Goal: Transaction & Acquisition: Purchase product/service

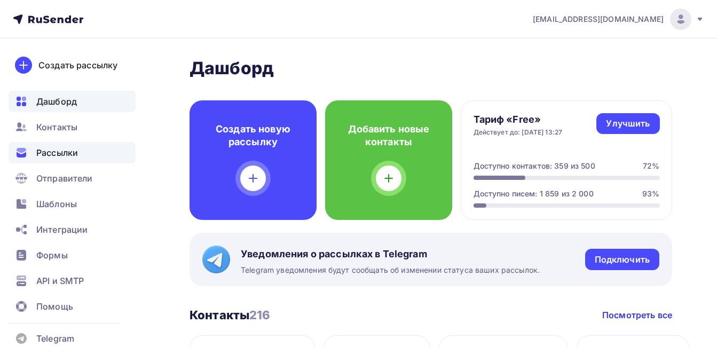
click at [52, 160] on div "Рассылки" at bounding box center [72, 152] width 127 height 21
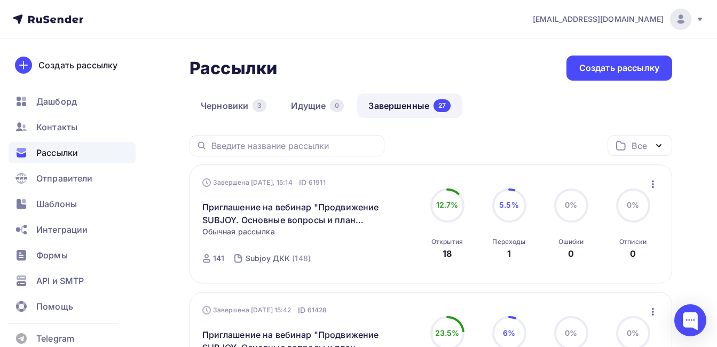
click at [389, 107] on link "Завершенные 27" at bounding box center [409, 105] width 105 height 25
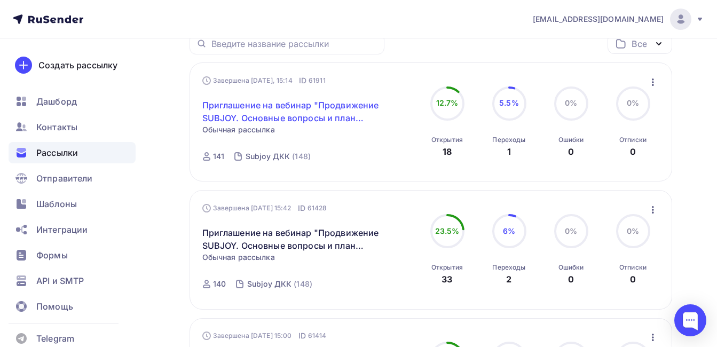
scroll to position [107, 0]
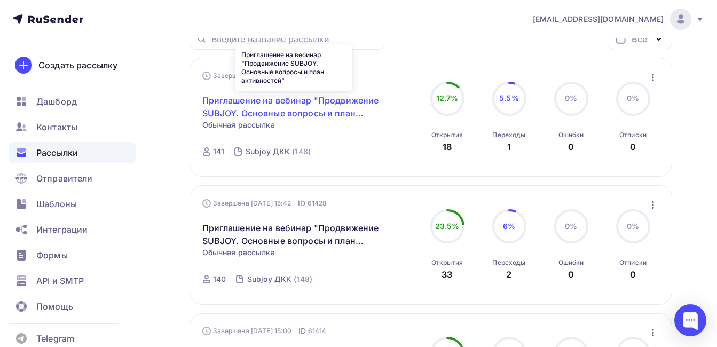
click at [313, 101] on link "Приглашение на вебинар "Продвижение SUBJOY. Основные вопросы и план активностей"" at bounding box center [293, 107] width 183 height 26
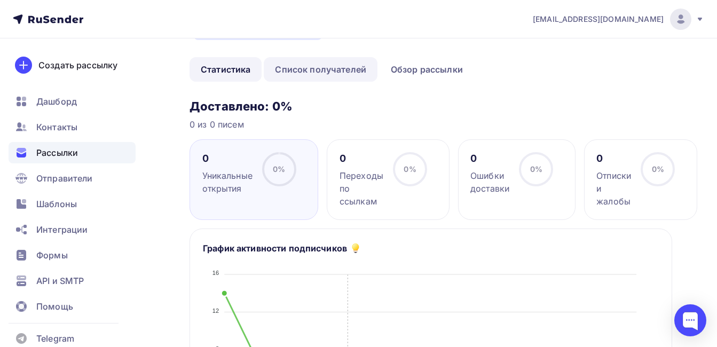
scroll to position [53, 0]
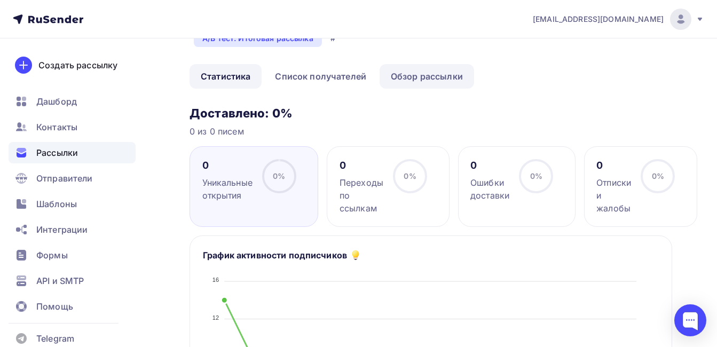
click at [416, 78] on link "Обзор рассылки" at bounding box center [427, 76] width 95 height 25
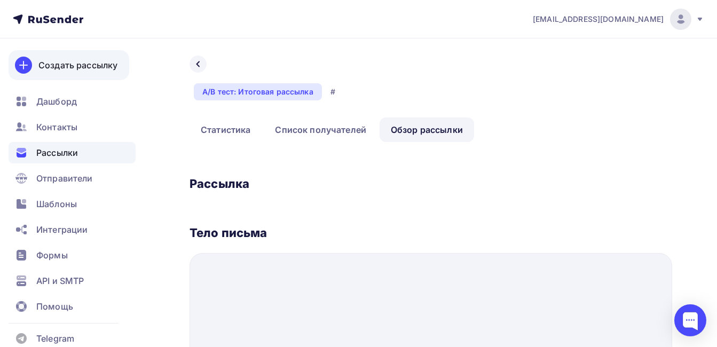
click at [68, 62] on div "Создать рассылку" at bounding box center [77, 65] width 79 height 13
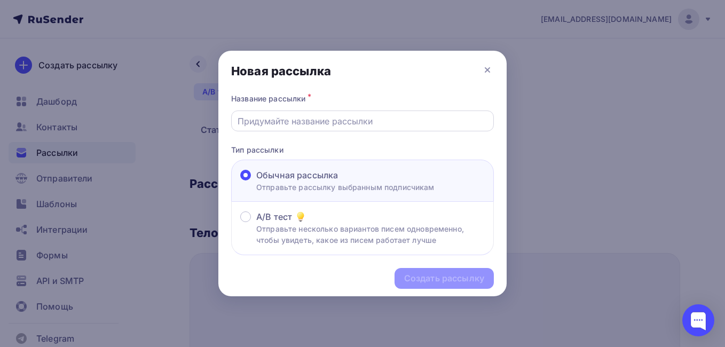
click at [276, 121] on input "text" at bounding box center [363, 121] width 250 height 13
paste input "Приглашение на вебинар "Продвижение SUBJOY. Основные вопросы и план активностей""
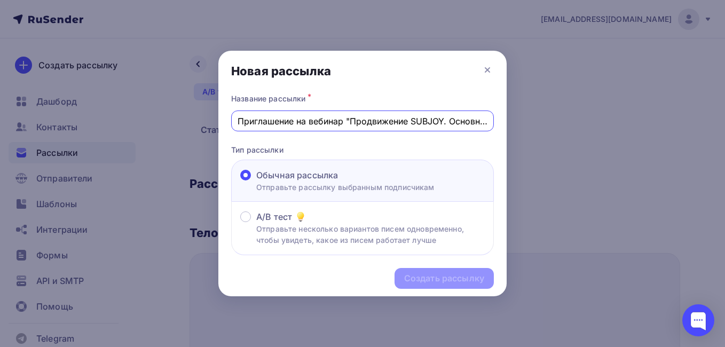
scroll to position [0, 132]
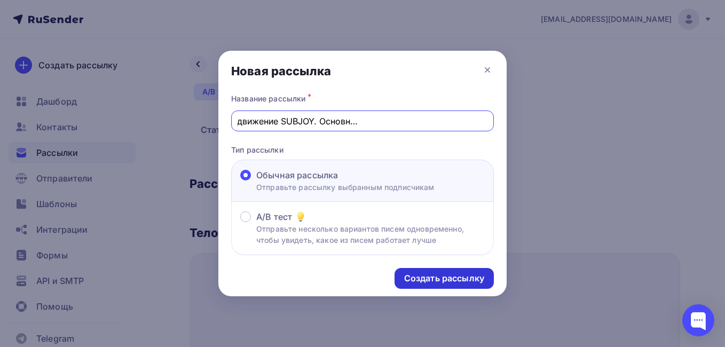
type input "Приглашение на вебинар "Продвижение SUBJOY. Основные вопросы и план активностей""
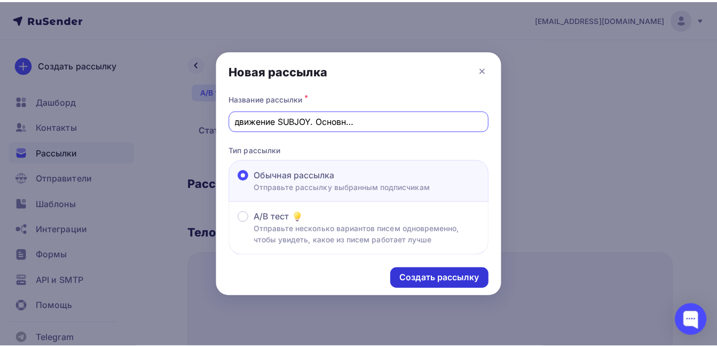
scroll to position [0, 0]
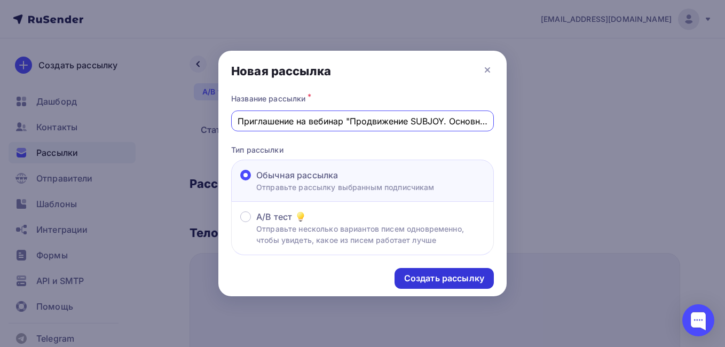
click at [421, 280] on div "Создать рассылку" at bounding box center [444, 278] width 80 height 12
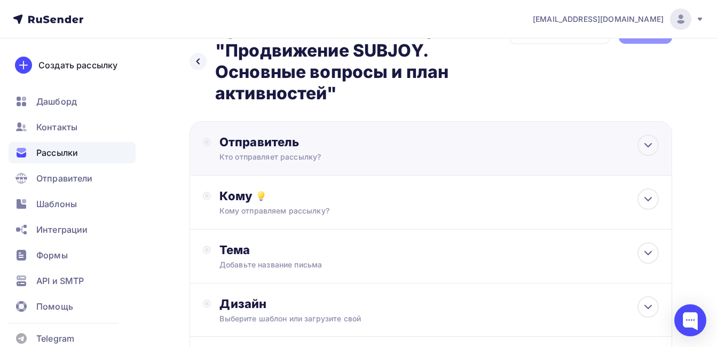
scroll to position [53, 0]
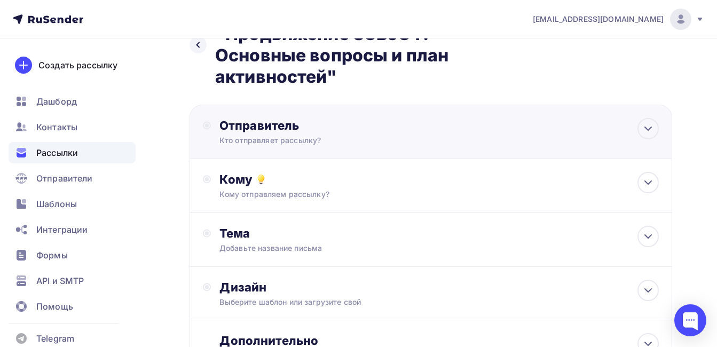
click at [262, 129] on div "Отправитель" at bounding box center [334, 125] width 231 height 15
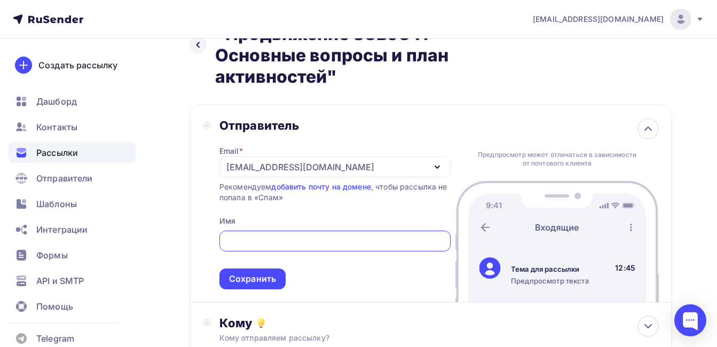
scroll to position [0, 0]
click at [255, 162] on div "[EMAIL_ADDRESS][DOMAIN_NAME]" at bounding box center [300, 167] width 148 height 13
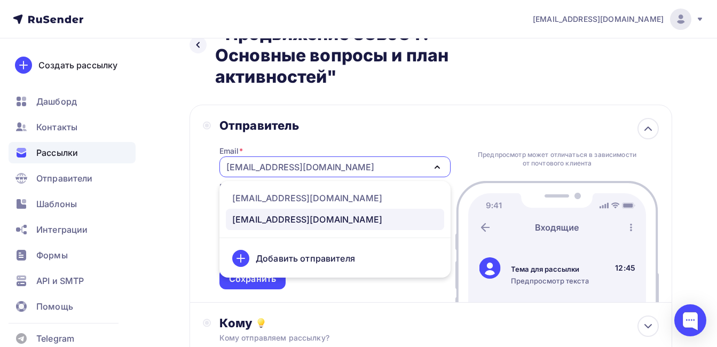
click at [255, 163] on div "[EMAIL_ADDRESS][DOMAIN_NAME]" at bounding box center [300, 167] width 148 height 13
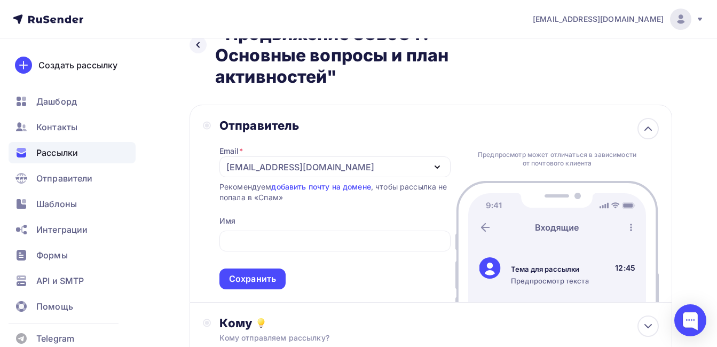
click at [255, 163] on div "[EMAIL_ADDRESS][DOMAIN_NAME]" at bounding box center [300, 167] width 148 height 13
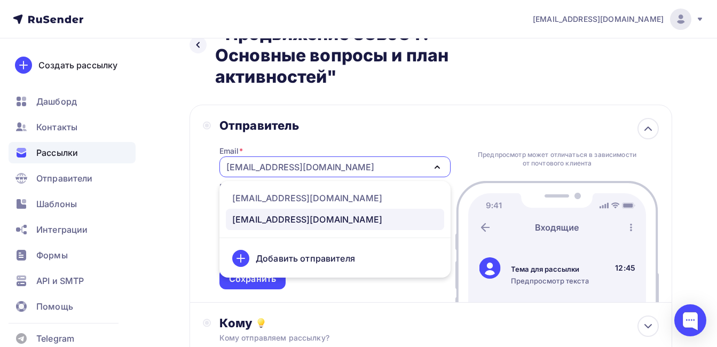
click at [289, 219] on div "[EMAIL_ADDRESS][DOMAIN_NAME]" at bounding box center [307, 219] width 150 height 13
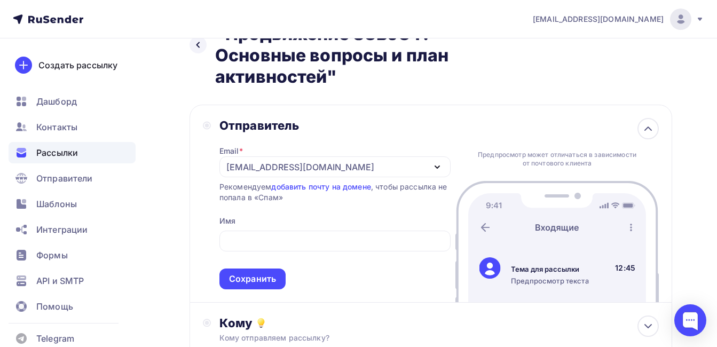
click at [178, 195] on div "Назад Приглашение на вебинар "Продвижение SUBJOY. Основные вопросы и план актив…" at bounding box center [358, 286] width 717 height 602
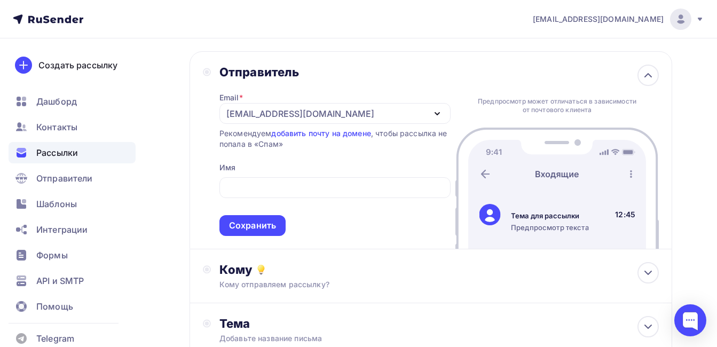
click at [278, 112] on div "[EMAIL_ADDRESS][DOMAIN_NAME]" at bounding box center [300, 113] width 148 height 13
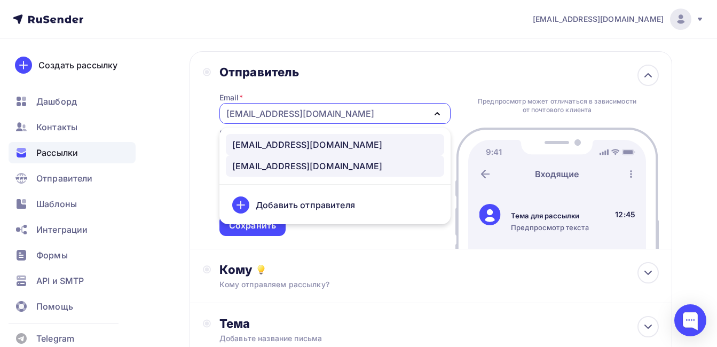
click at [295, 140] on div "[EMAIL_ADDRESS][DOMAIN_NAME]" at bounding box center [307, 144] width 150 height 13
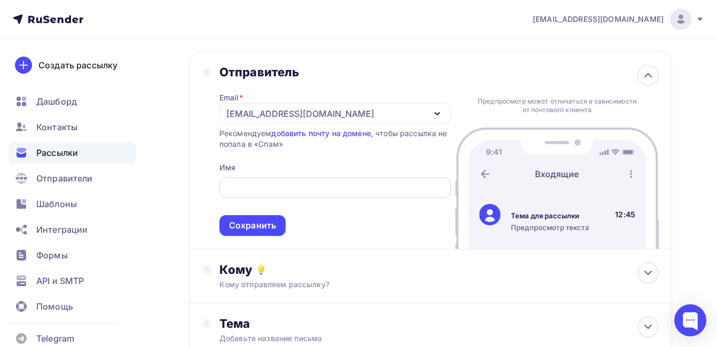
click at [261, 187] on input "text" at bounding box center [334, 188] width 219 height 13
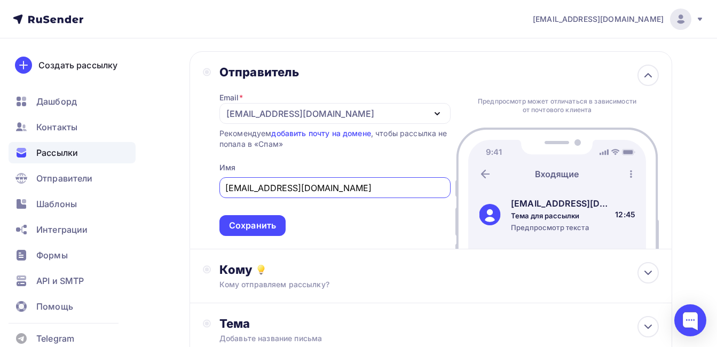
drag, startPoint x: 321, startPoint y: 190, endPoint x: 273, endPoint y: 186, distance: 47.6
click at [273, 186] on input "[EMAIL_ADDRESS][DOMAIN_NAME]" at bounding box center [334, 188] width 219 height 13
click at [254, 190] on input "Subjoynews" at bounding box center [334, 188] width 219 height 13
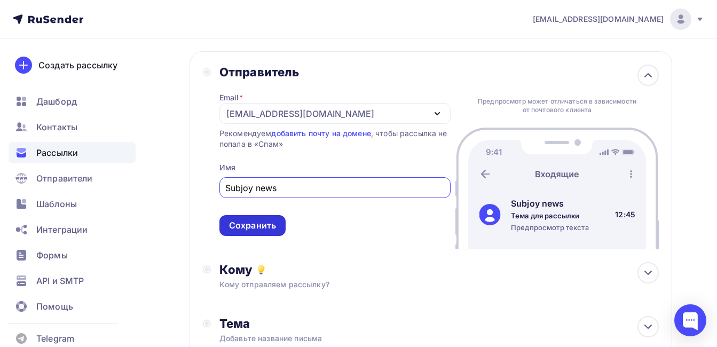
type input "Subjoy news"
click at [266, 222] on div "Сохранить" at bounding box center [252, 225] width 47 height 12
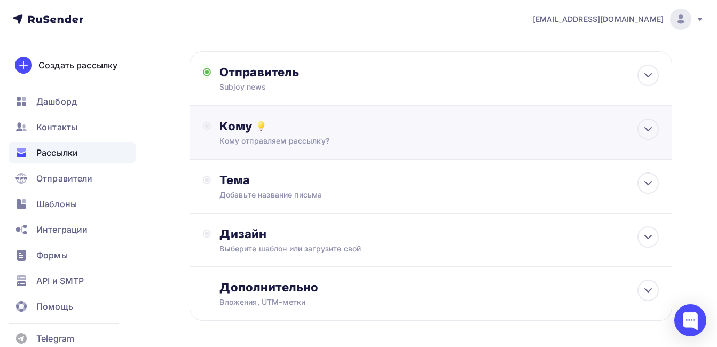
drag, startPoint x: 256, startPoint y: 138, endPoint x: 252, endPoint y: 124, distance: 15.0
click at [254, 133] on div "Кому Кому отправляем рассылку? Списки получателей Выберите список Все списки id…" at bounding box center [438, 133] width 439 height 28
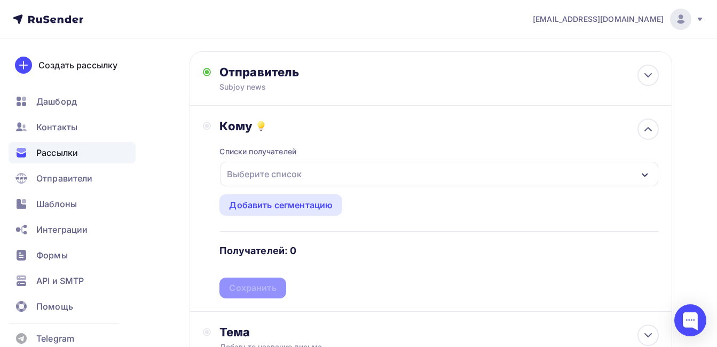
drag, startPoint x: 252, startPoint y: 124, endPoint x: 259, endPoint y: 177, distance: 53.9
click at [260, 177] on div "Выберите список" at bounding box center [264, 173] width 83 height 19
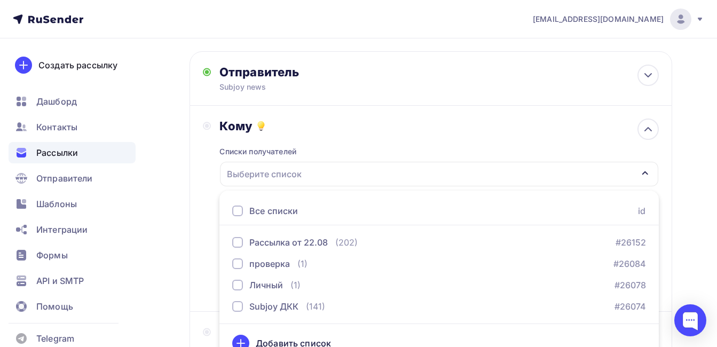
scroll to position [122, 0]
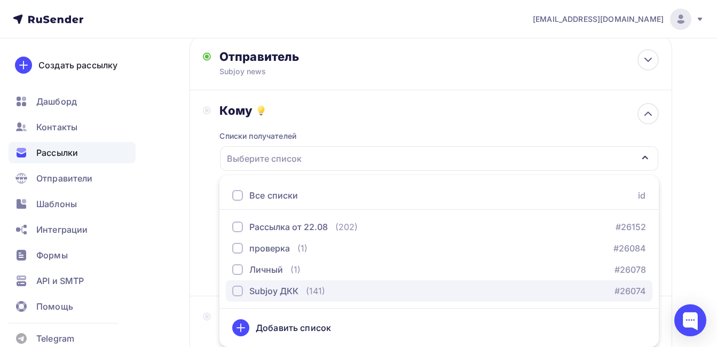
click at [272, 293] on div "Subjoy ДКК" at bounding box center [273, 291] width 49 height 13
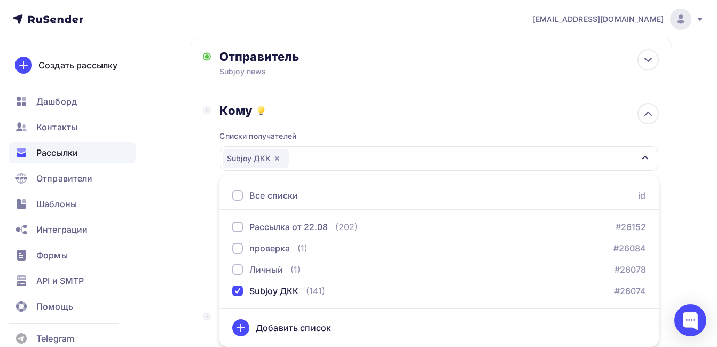
click at [183, 288] on div "Назад Приглашение на вебинар "Продвижение SUBJOY. Основные вопросы и план актив…" at bounding box center [358, 221] width 717 height 610
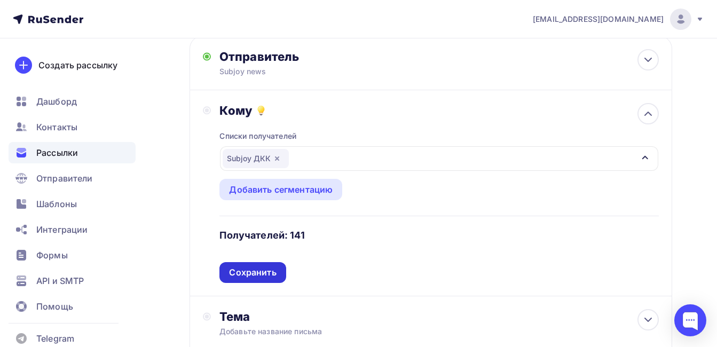
click at [252, 271] on div "Сохранить" at bounding box center [252, 272] width 47 height 12
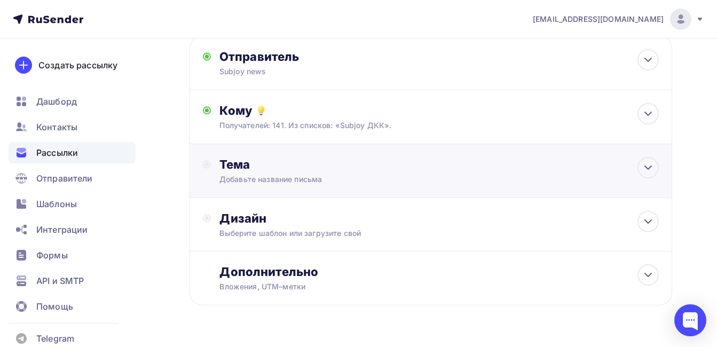
click at [250, 185] on div "Тема Добавьте название письма Тема * Рекомендуем использовать не более 150 симв…" at bounding box center [431, 171] width 483 height 54
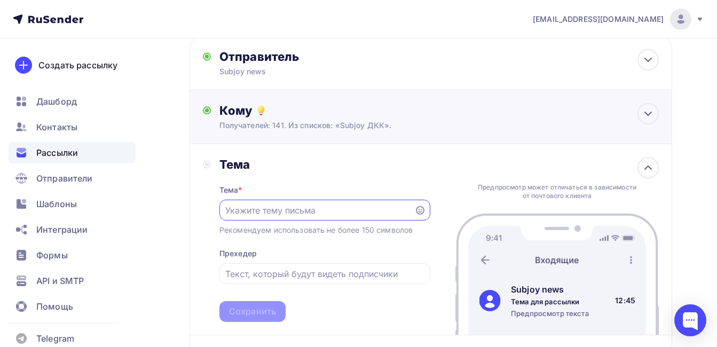
scroll to position [0, 0]
paste input "Приглашение на вебинар "Продвижение SUBJOY. Основные вопросы и план активностей""
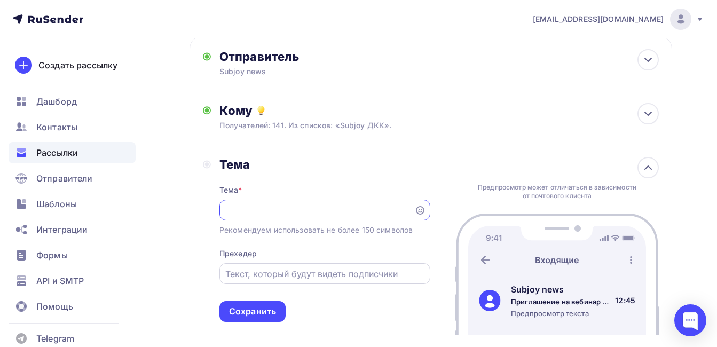
type input "Приглашение на вебинар "Продвижение SUBJOY. Основные вопросы и план активностей""
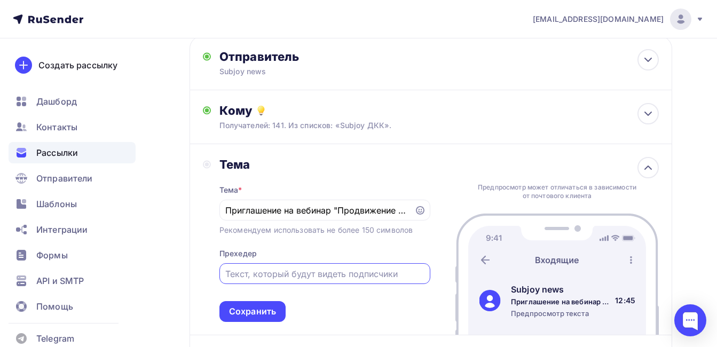
paste input "Приглашение на вебинар "Продвижение SUBJOY. Основные вопросы и план активностей""
type input "Приглашение на вебинар "Продвижение SUBJOY. Основные вопросы и план активностей""
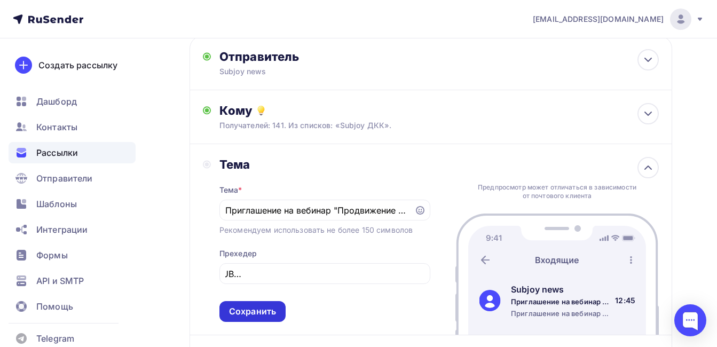
scroll to position [0, 0]
click at [264, 310] on div "Сохранить" at bounding box center [252, 311] width 47 height 12
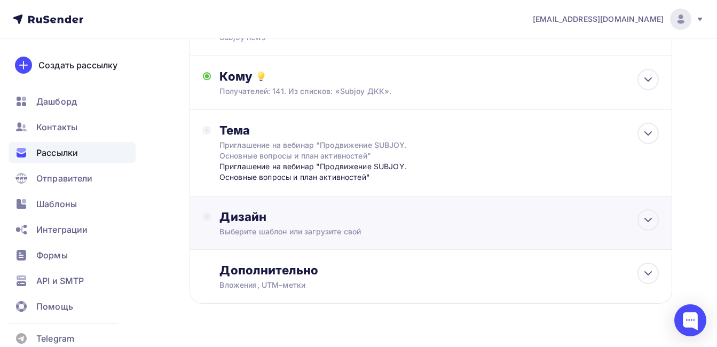
scroll to position [182, 0]
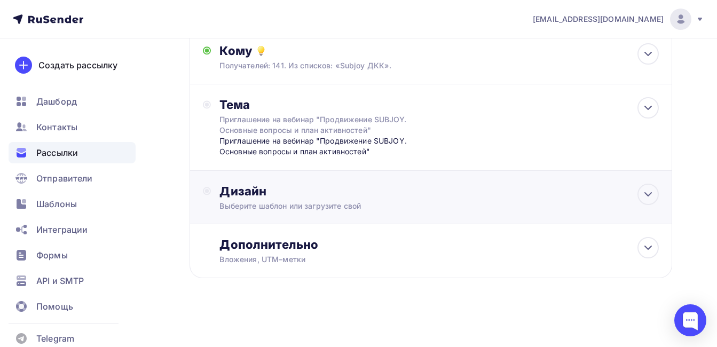
click at [273, 203] on div "Выберите шаблон или загрузите свой" at bounding box center [416, 206] width 395 height 11
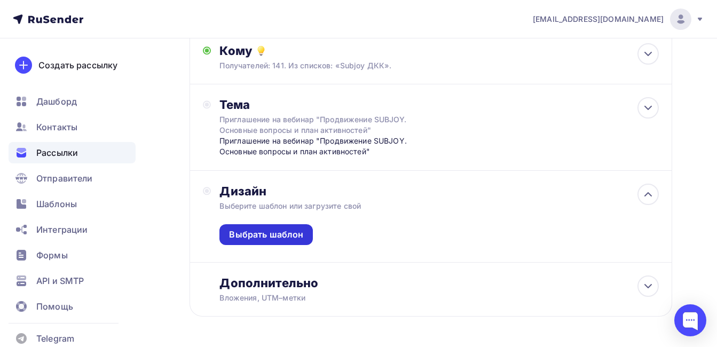
click at [255, 238] on div "Выбрать шаблон" at bounding box center [266, 235] width 74 height 12
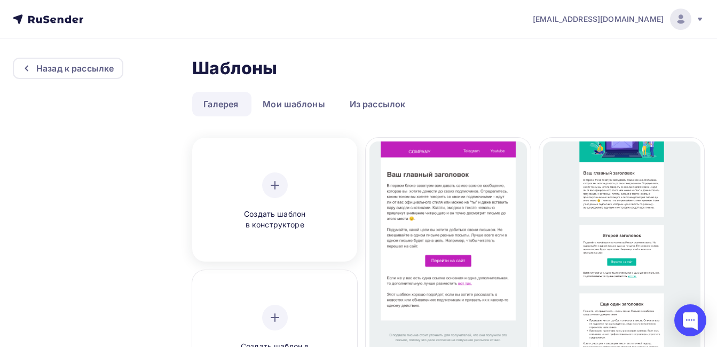
click at [271, 190] on icon at bounding box center [275, 185] width 13 height 13
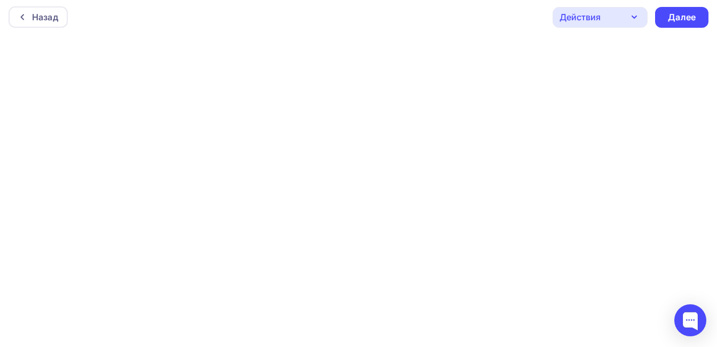
scroll to position [3, 0]
click at [672, 20] on div "Далее" at bounding box center [682, 17] width 28 height 12
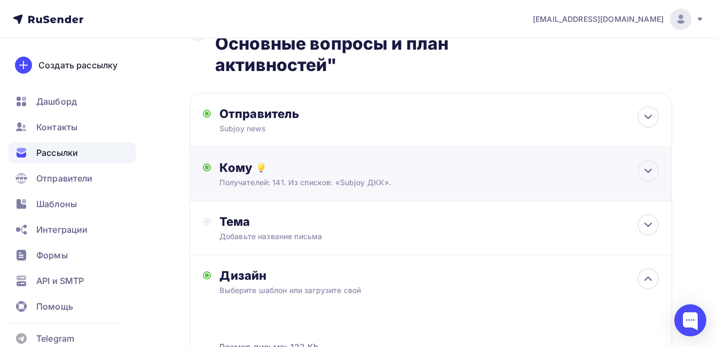
scroll to position [119, 0]
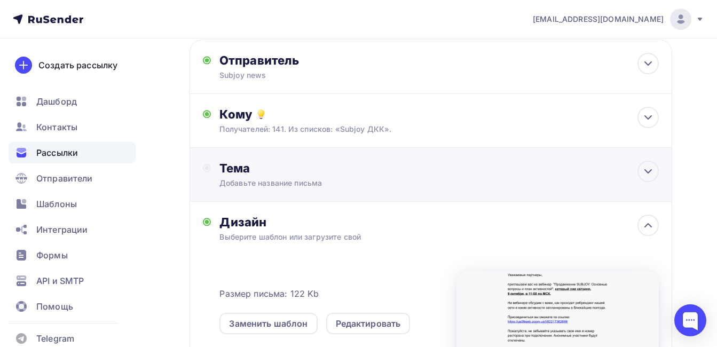
click at [262, 189] on div "Тема Добавьте название письма Тема * Рекомендуем использовать не более 150 симв…" at bounding box center [431, 175] width 483 height 54
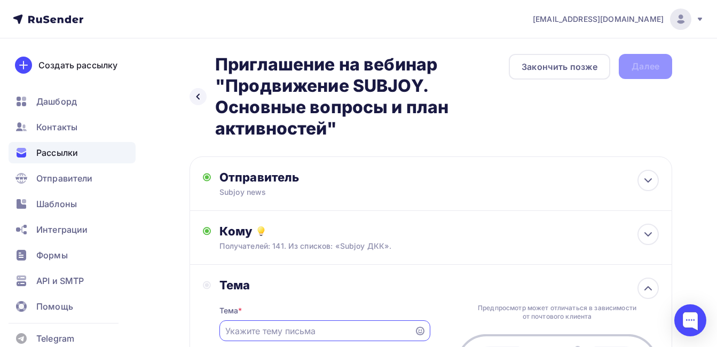
scroll to position [0, 0]
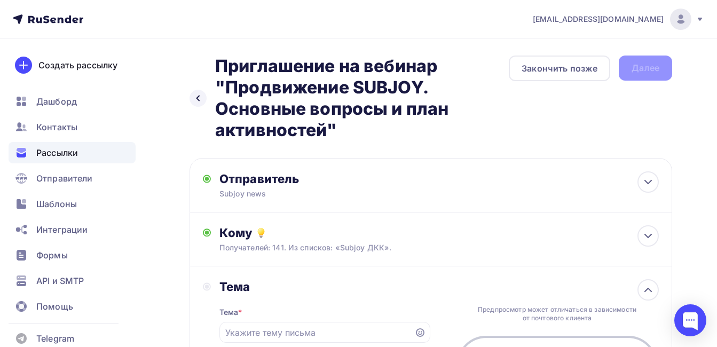
drag, startPoint x: 218, startPoint y: 68, endPoint x: 356, endPoint y: 125, distance: 149.1
click at [356, 125] on h2 "Приглашение на вебинар "Продвижение SUBJOY. Основные вопросы и план активностей"" at bounding box center [362, 98] width 294 height 85
drag, startPoint x: 356, startPoint y: 125, endPoint x: 343, endPoint y: 126, distance: 12.8
copy h2 "Приглашение на вебинар "Продвижение SUBJOY. Основные вопросы и план активностей""
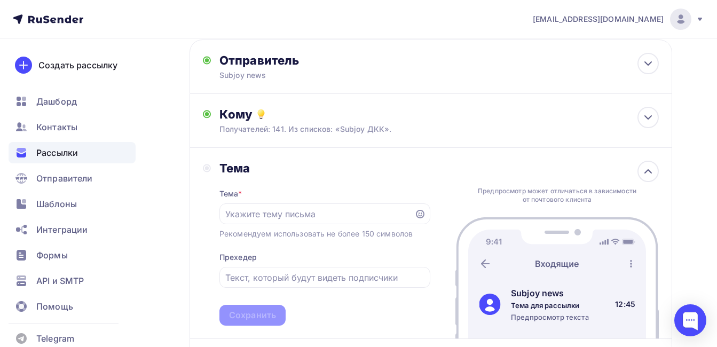
scroll to position [160, 0]
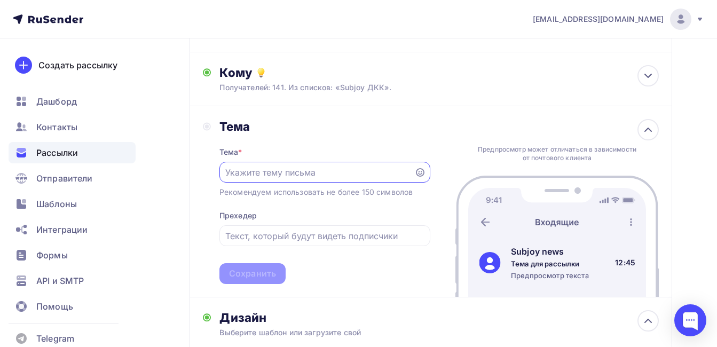
click at [245, 175] on input "text" at bounding box center [316, 172] width 183 height 13
paste input "Приглашение на вебинар "Продвижение SUBJOY. Основные вопросы и план активностей""
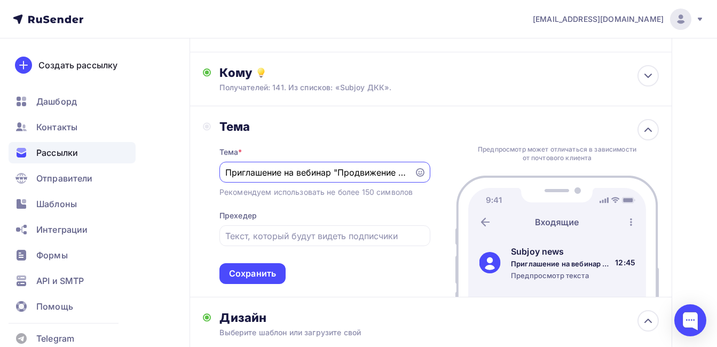
scroll to position [0, 200]
type input "Приглашение на вебинар "Продвижение SUBJOY. Основные вопросы и план активностей""
click at [252, 235] on input "text" at bounding box center [324, 236] width 199 height 13
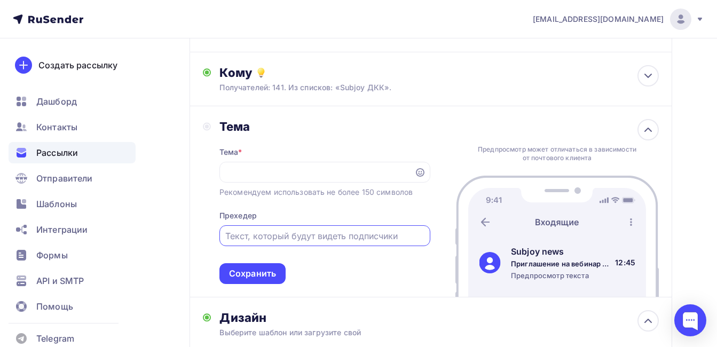
scroll to position [0, 0]
paste input "Приглашение на вебинар "Продвижение SUBJOY. Основные вопросы и план активностей""
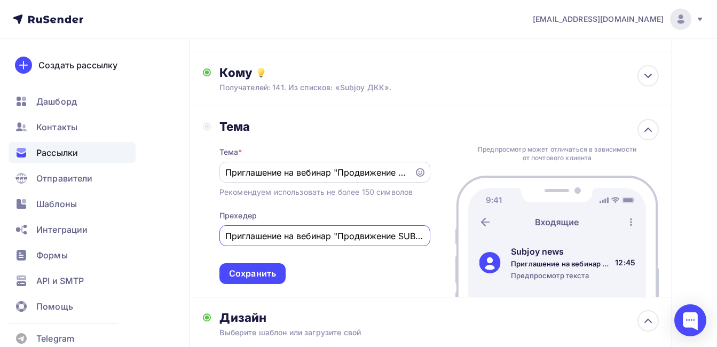
scroll to position [0, 184]
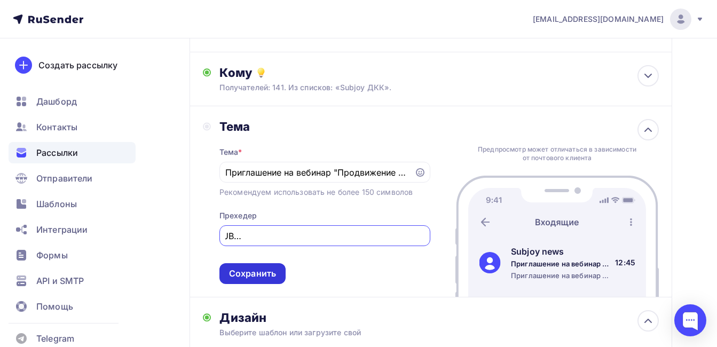
type input "Приглашение на вебинар "Продвижение SUBJOY. Основные вопросы и план активностей""
click at [264, 276] on div "Сохранить" at bounding box center [252, 274] width 47 height 12
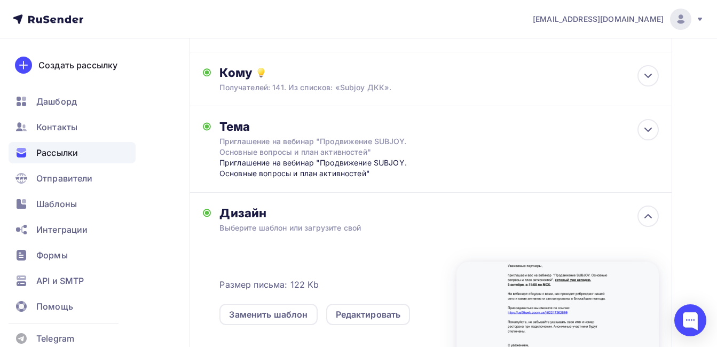
click at [163, 273] on div "Назад Приглашение на вебинар "Продвижение SUBJOY. Основные вопросы и план актив…" at bounding box center [358, 214] width 717 height 673
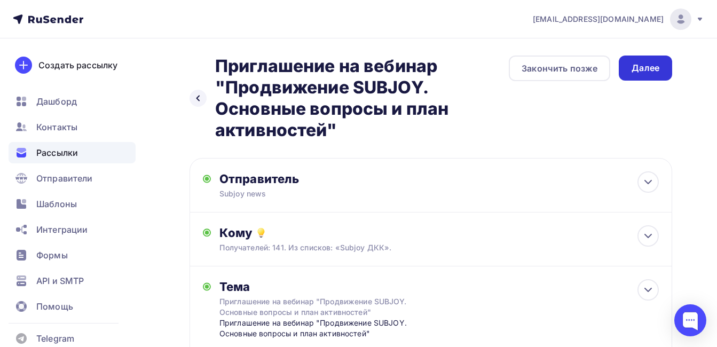
click at [642, 68] on div "Далее" at bounding box center [646, 68] width 28 height 12
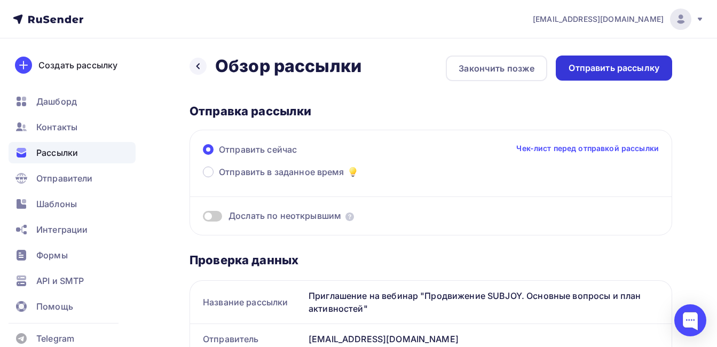
click at [629, 70] on div "Отправить рассылку" at bounding box center [614, 68] width 91 height 12
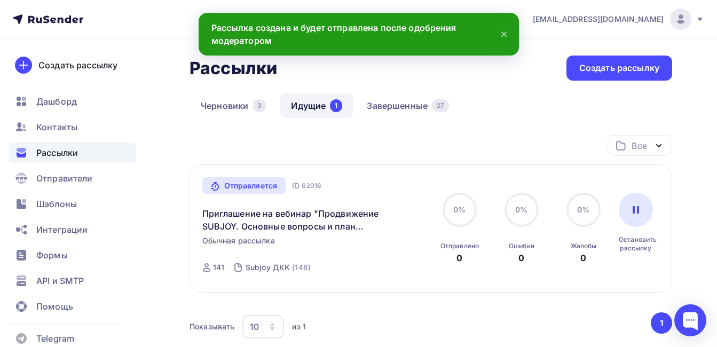
click at [503, 37] on icon at bounding box center [504, 34] width 13 height 13
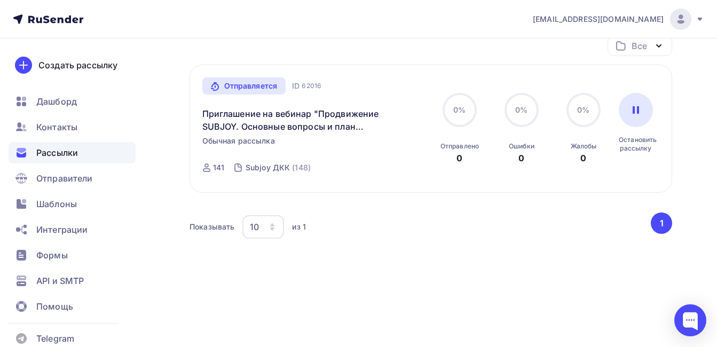
scroll to position [100, 0]
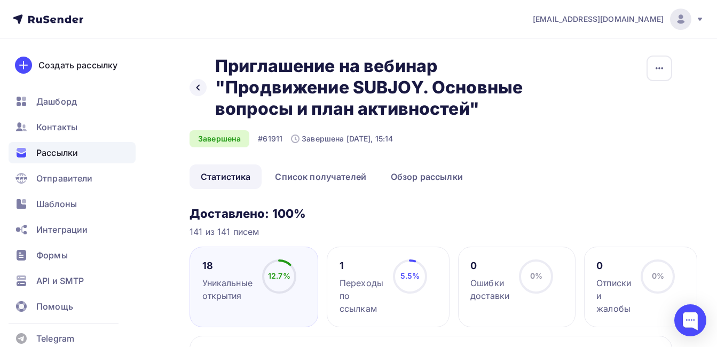
drag, startPoint x: 217, startPoint y: 67, endPoint x: 486, endPoint y: 105, distance: 271.9
click at [486, 105] on h2 "Приглашение на вебинар "Продвижение SUBJOY. Основные вопросы и план активностей"" at bounding box center [376, 88] width 323 height 64
drag, startPoint x: 486, startPoint y: 105, endPoint x: 466, endPoint y: 105, distance: 19.8
copy h2 "Приглашение на вебинар "Продвижение SUBJOY. Основные вопросы и план активностей""
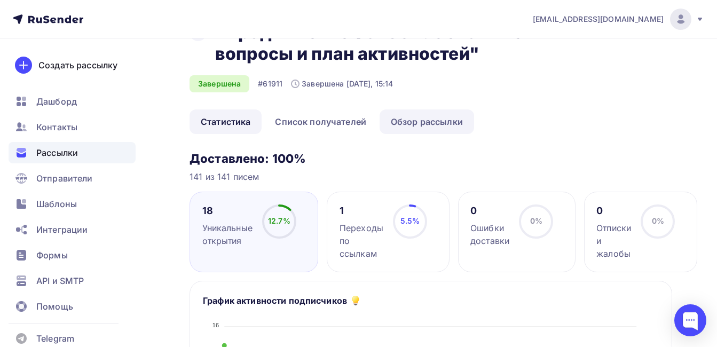
scroll to position [53, 0]
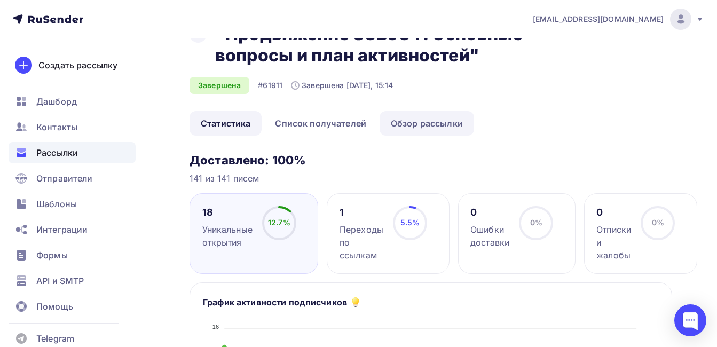
click at [451, 123] on link "Обзор рассылки" at bounding box center [427, 123] width 95 height 25
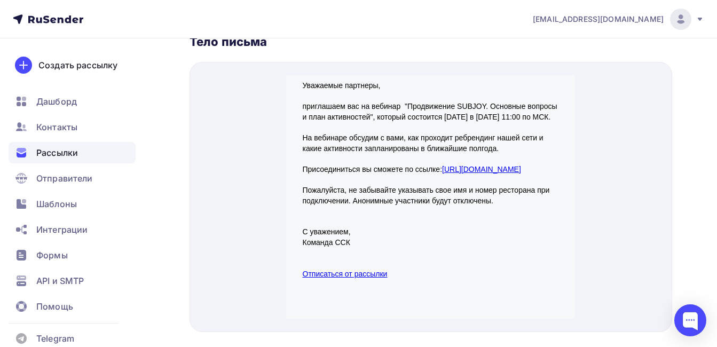
scroll to position [477, 0]
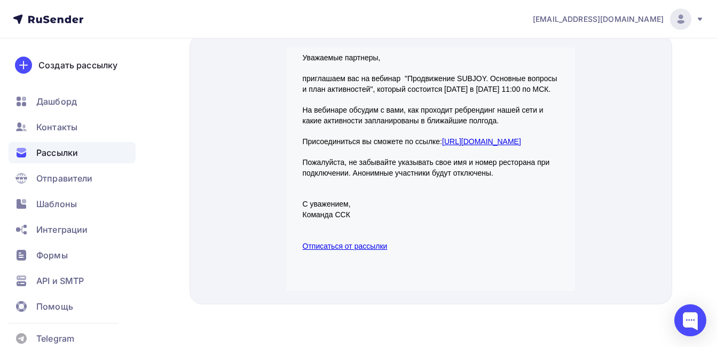
click at [300, 45] on td "Уважаемые партнеры, приглашаем вас на вебинар "Продвижение SUBJOY. Основные воп…" at bounding box center [430, 139] width 267 height 209
click at [305, 46] on p "Уважаемые партнеры, приглашаем вас на вебинар "Продвижение SUBJOY. Основные воп…" at bounding box center [431, 87] width 256 height 94
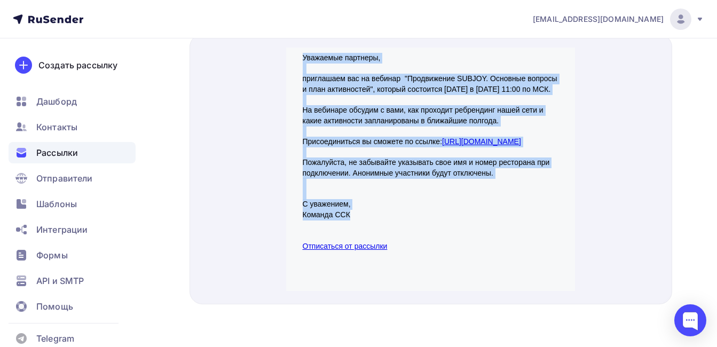
drag, startPoint x: 302, startPoint y: 45, endPoint x: 388, endPoint y: 225, distance: 199.7
click at [388, 225] on div "Уважаемые партнеры, приглашаем вас на вебинар "Продвижение SUBJOY. Основные воп…" at bounding box center [431, 139] width 256 height 199
drag, startPoint x: 388, startPoint y: 225, endPoint x: 344, endPoint y: 222, distance: 43.9
copy div "Уважаемые партнеры, приглашаем вас на вебинар "Продвижение SUBJOY. Основные воп…"
